Goal: Information Seeking & Learning: Find specific fact

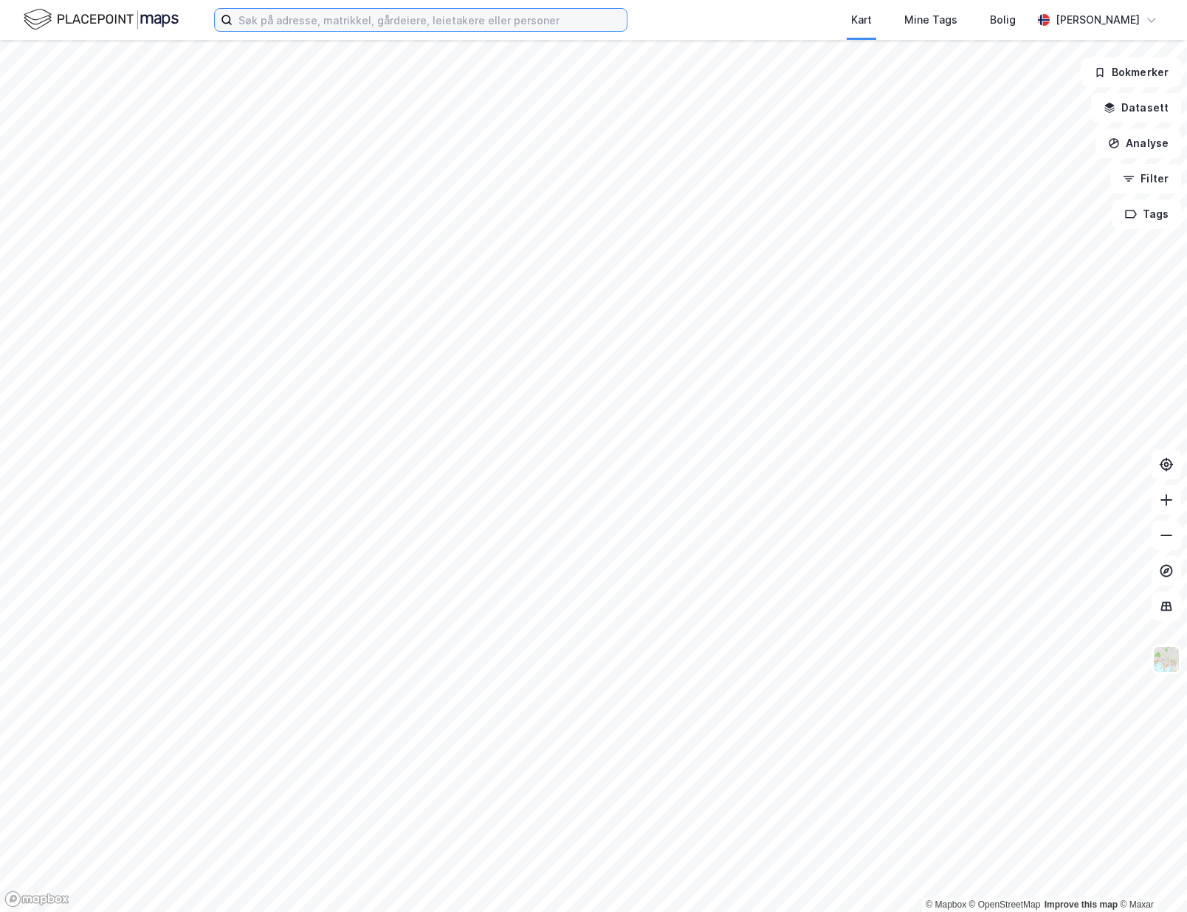
click at [400, 18] on input at bounding box center [430, 20] width 394 height 22
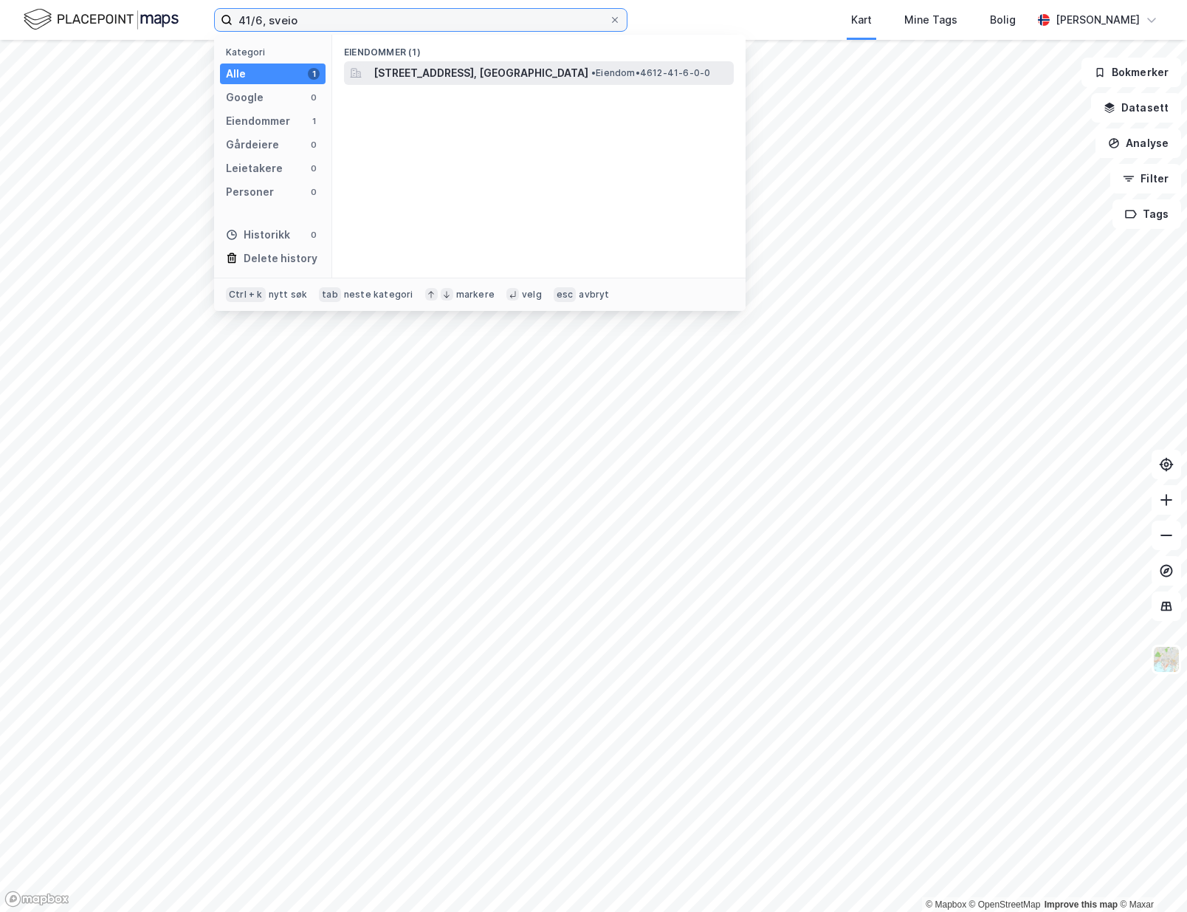
type input "41/6, sveio"
click at [425, 82] on div "[STREET_ADDRESS], [GEOGRAPHIC_DATA][PERSON_NAME] • 4612-41-6-0-0" at bounding box center [539, 73] width 390 height 24
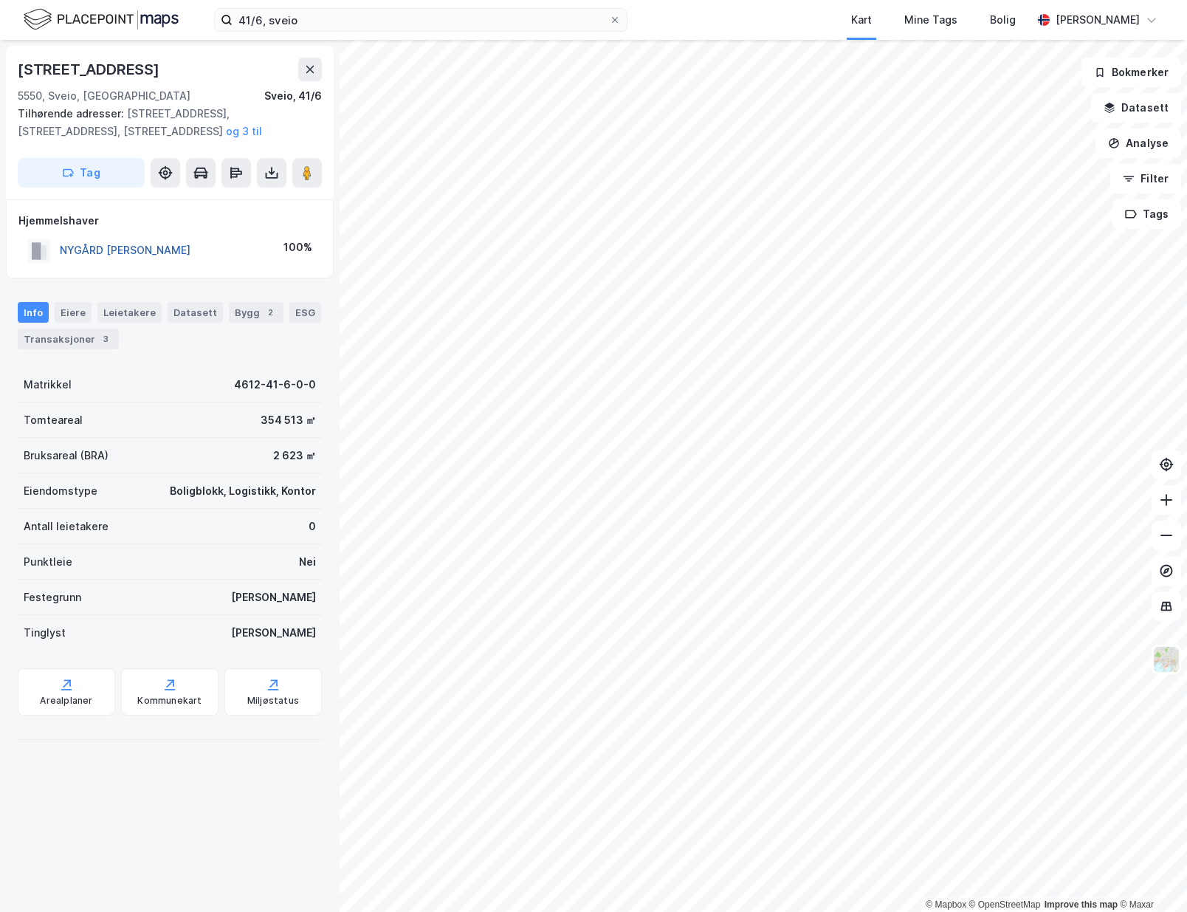
click at [0, 0] on button "NYGÅRD [PERSON_NAME]" at bounding box center [0, 0] width 0 height 0
